Goal: Find specific page/section: Find specific page/section

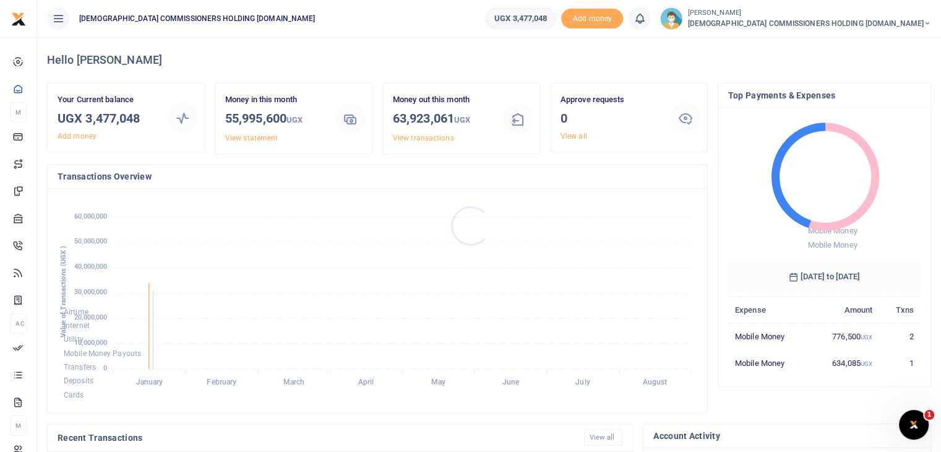
click at [898, 22] on div at bounding box center [470, 226] width 941 height 452
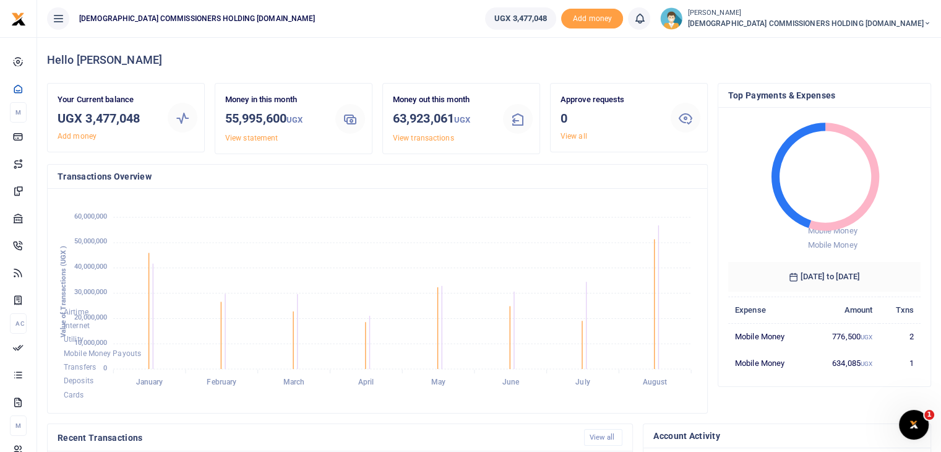
click at [922, 22] on span "[DEMOGRAPHIC_DATA] COMMISSIONERS HOLDING [DOMAIN_NAME]" at bounding box center [809, 23] width 244 height 11
click at [815, 51] on div "Hello Pamela" at bounding box center [489, 60] width 884 height 46
click at [682, 21] on img at bounding box center [671, 18] width 22 height 22
click at [782, 11] on small "[PERSON_NAME]" at bounding box center [809, 13] width 244 height 11
click at [731, 54] on h4 "Hello Pamela" at bounding box center [489, 60] width 884 height 14
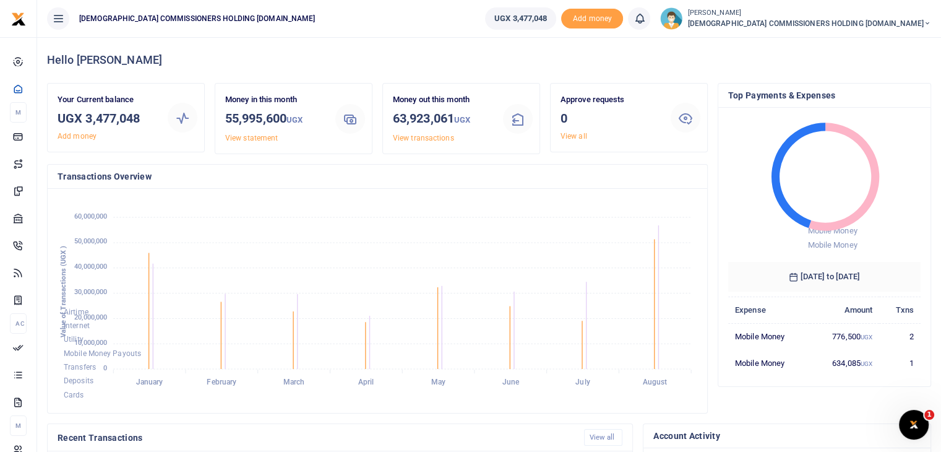
click at [821, 21] on span "[DEMOGRAPHIC_DATA] COMMISSIONERS HOLDING [DOMAIN_NAME]" at bounding box center [809, 23] width 244 height 11
click at [849, 67] on link "My profile" at bounding box center [800, 67] width 98 height 17
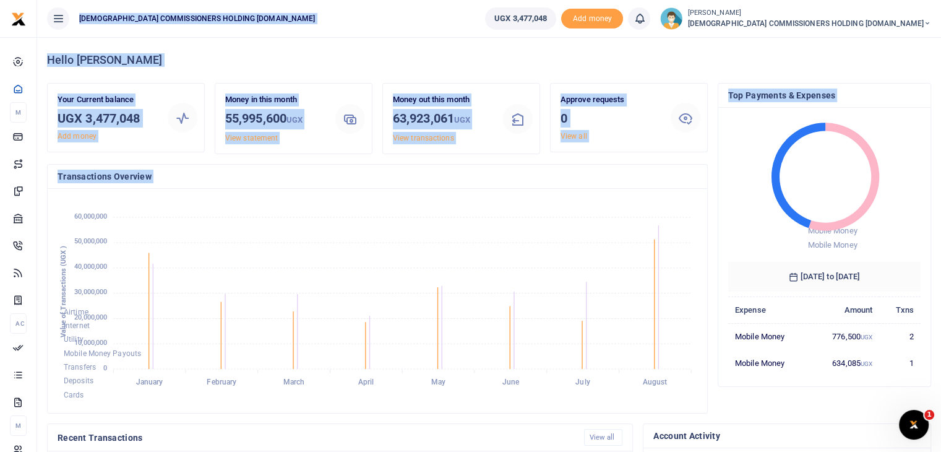
drag, startPoint x: 939, startPoint y: 27, endPoint x: 934, endPoint y: 129, distance: 102.2
click at [934, 129] on body "Start Dashboard M ake Payments Cards Xente Transfers Mobile Money Banks Airtime…" at bounding box center [470, 369] width 941 height 739
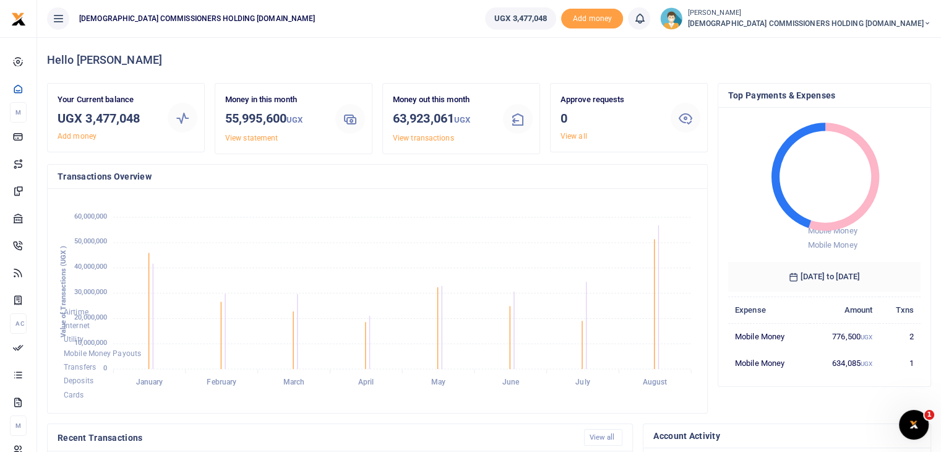
click at [556, 25] on ul "UGX 3,477,048 Add money Notifications 0 You have no new notification" at bounding box center [708, 18] width 466 height 37
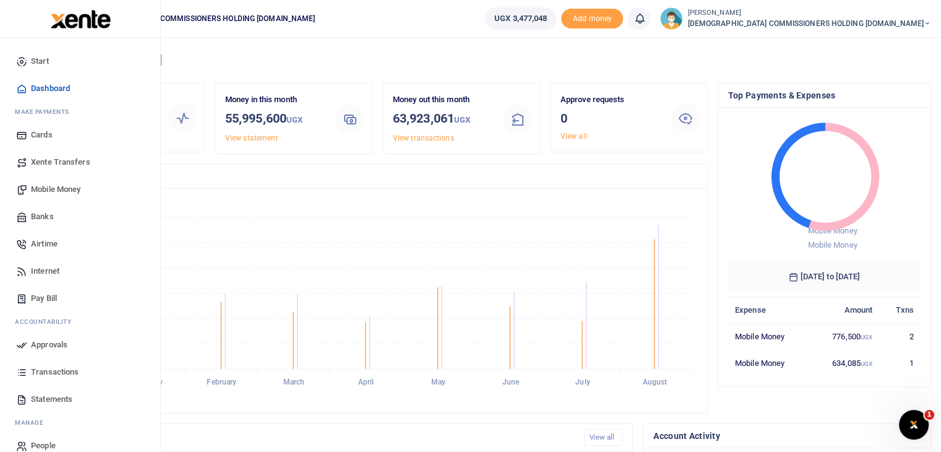
click at [32, 442] on span "People" at bounding box center [43, 445] width 25 height 12
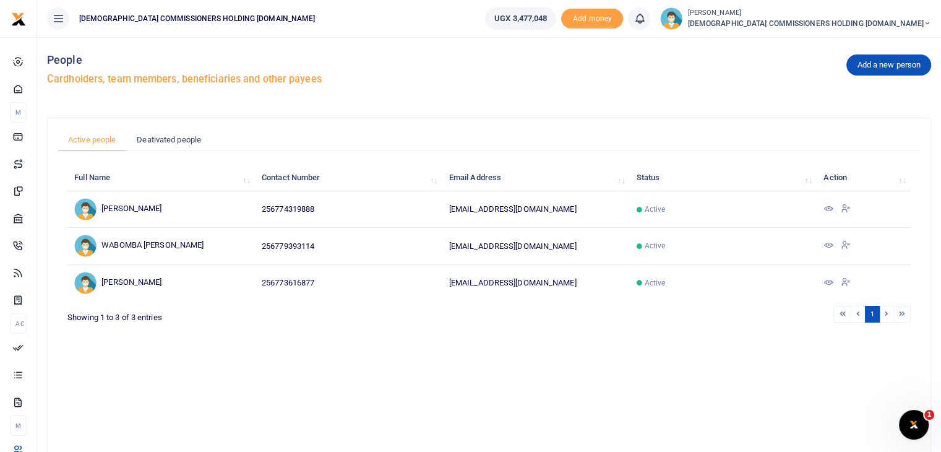
click at [829, 281] on icon at bounding box center [828, 282] width 10 height 10
